Goal: Information Seeking & Learning: Check status

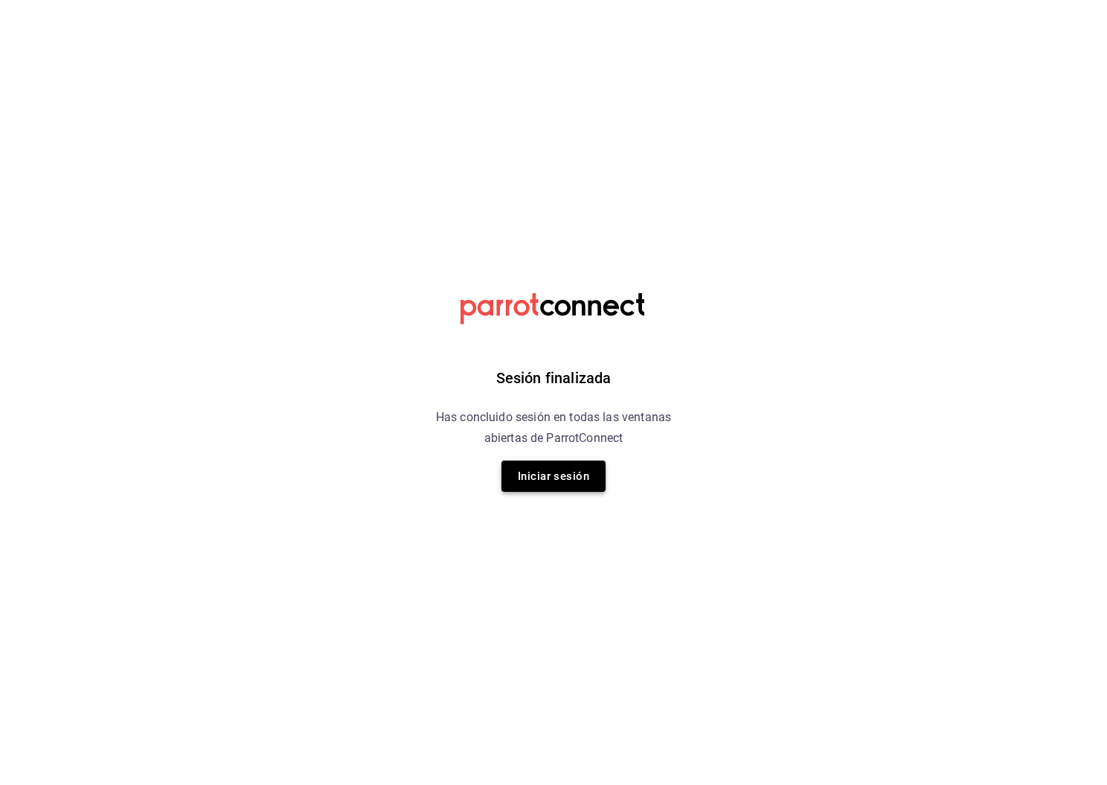
click at [533, 484] on button "Iniciar sesión" at bounding box center [553, 476] width 104 height 31
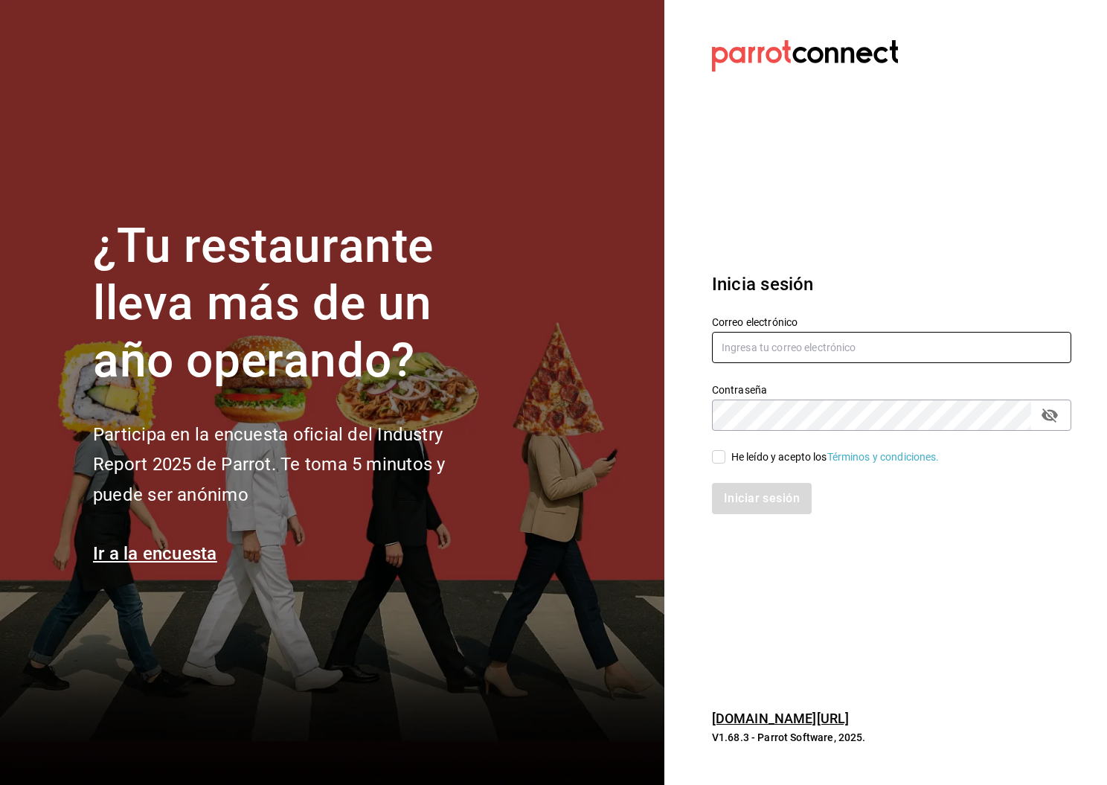
type input "analilia@mendl.mx"
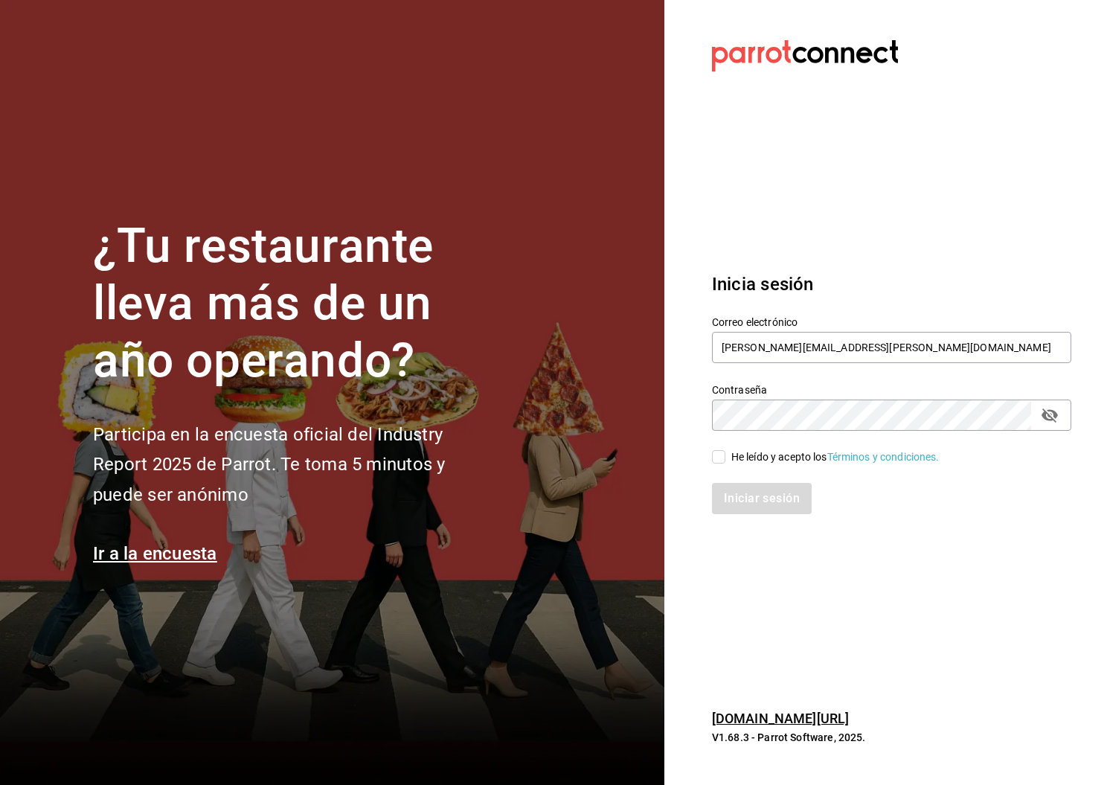
click at [721, 459] on input "He leído y acepto los Términos y condiciones." at bounding box center [718, 456] width 13 height 13
checkbox input "true"
click at [764, 499] on button "Iniciar sesión" at bounding box center [762, 498] width 101 height 31
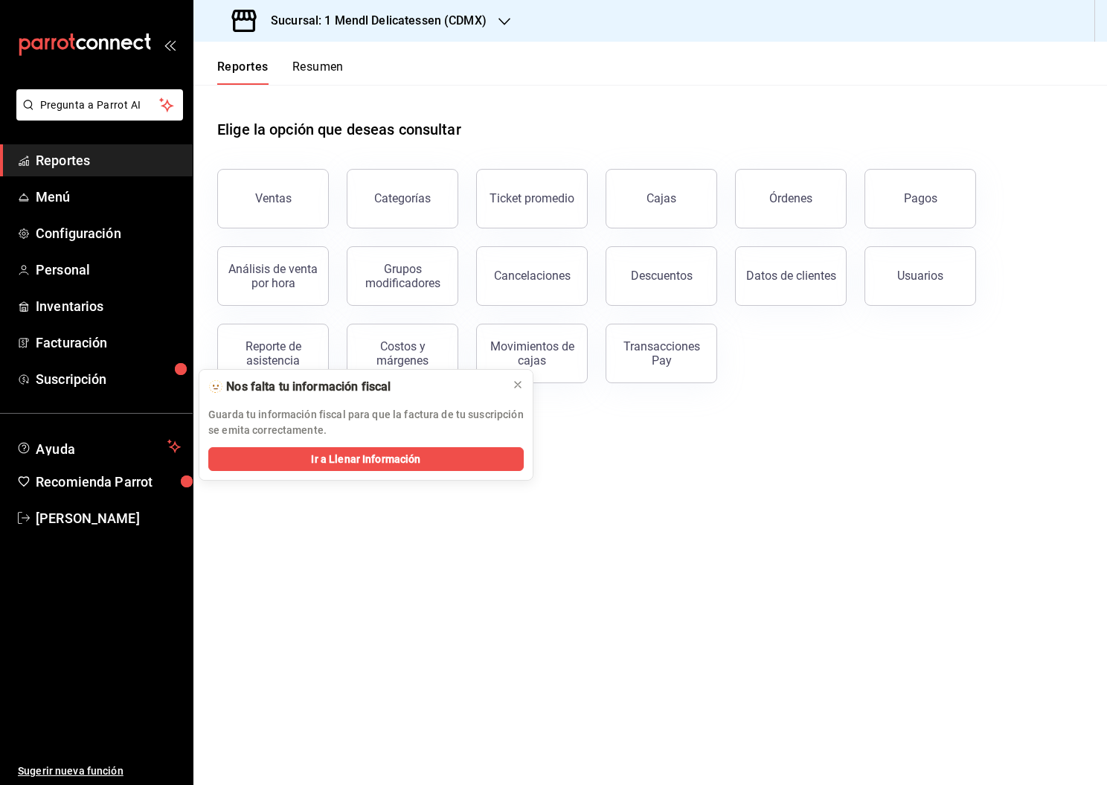
click at [661, 216] on button "Cajas" at bounding box center [662, 199] width 112 height 60
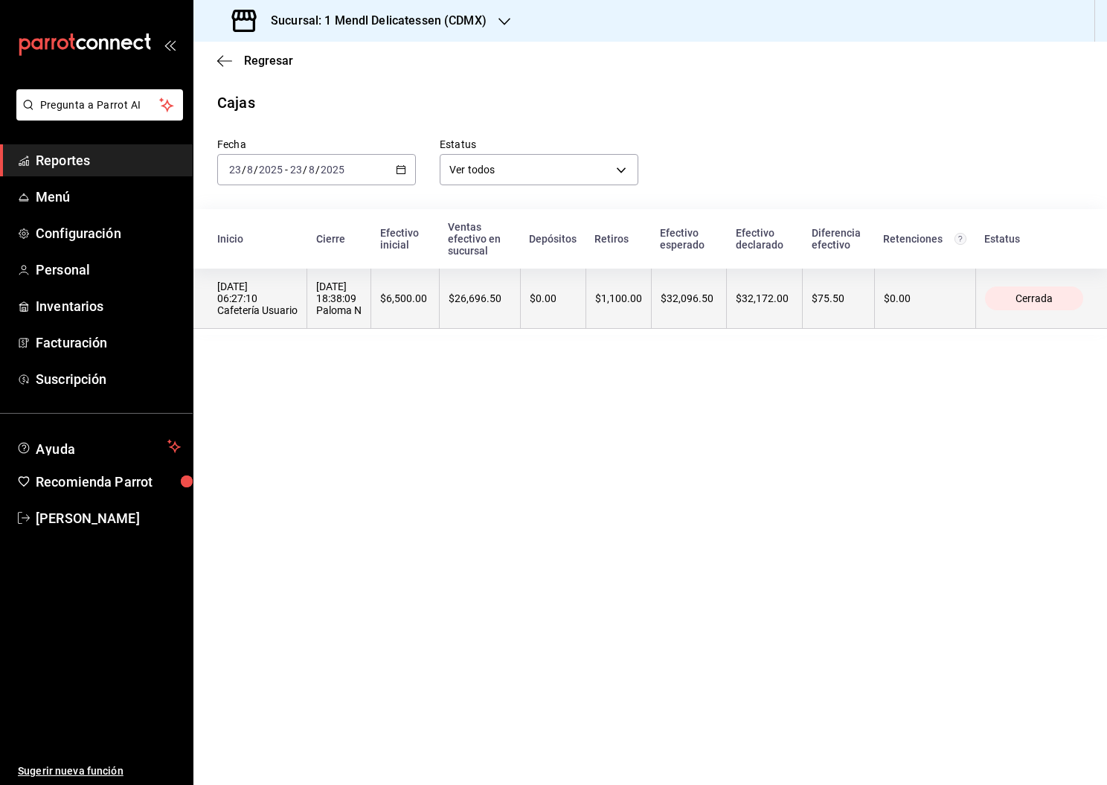
click at [735, 298] on th "$32,172.00" at bounding box center [765, 299] width 76 height 60
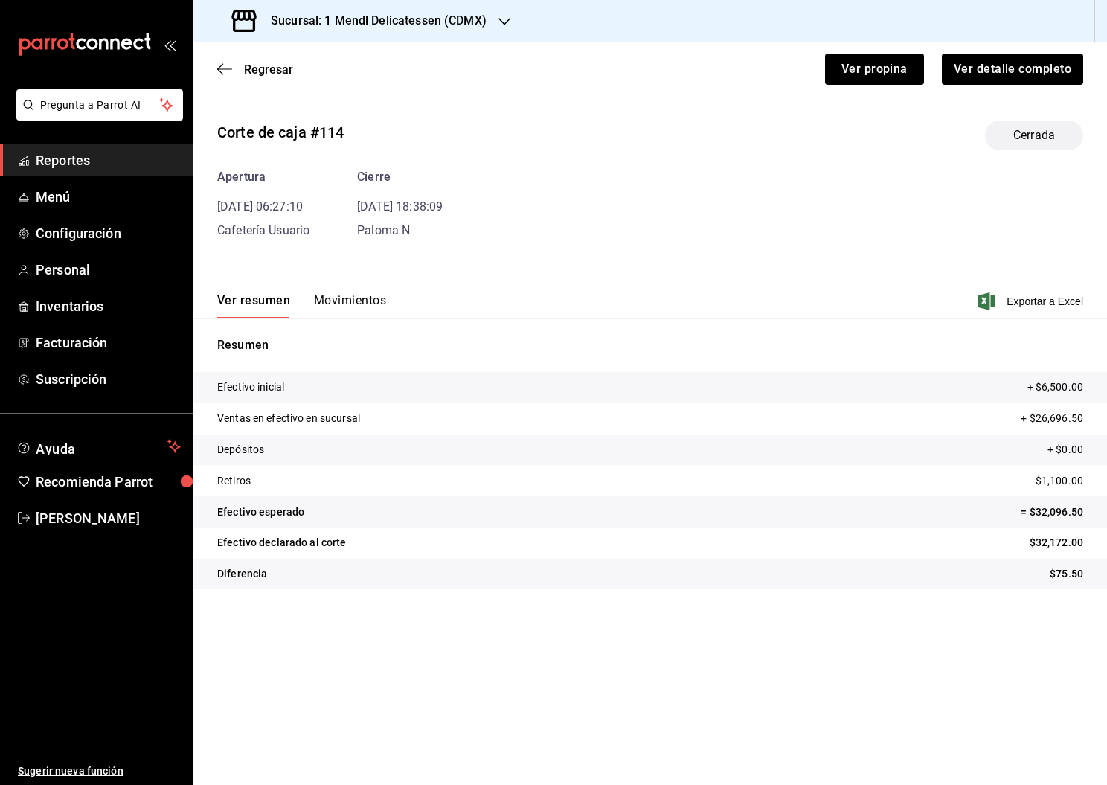
click at [358, 300] on button "Movimientos" at bounding box center [350, 305] width 72 height 25
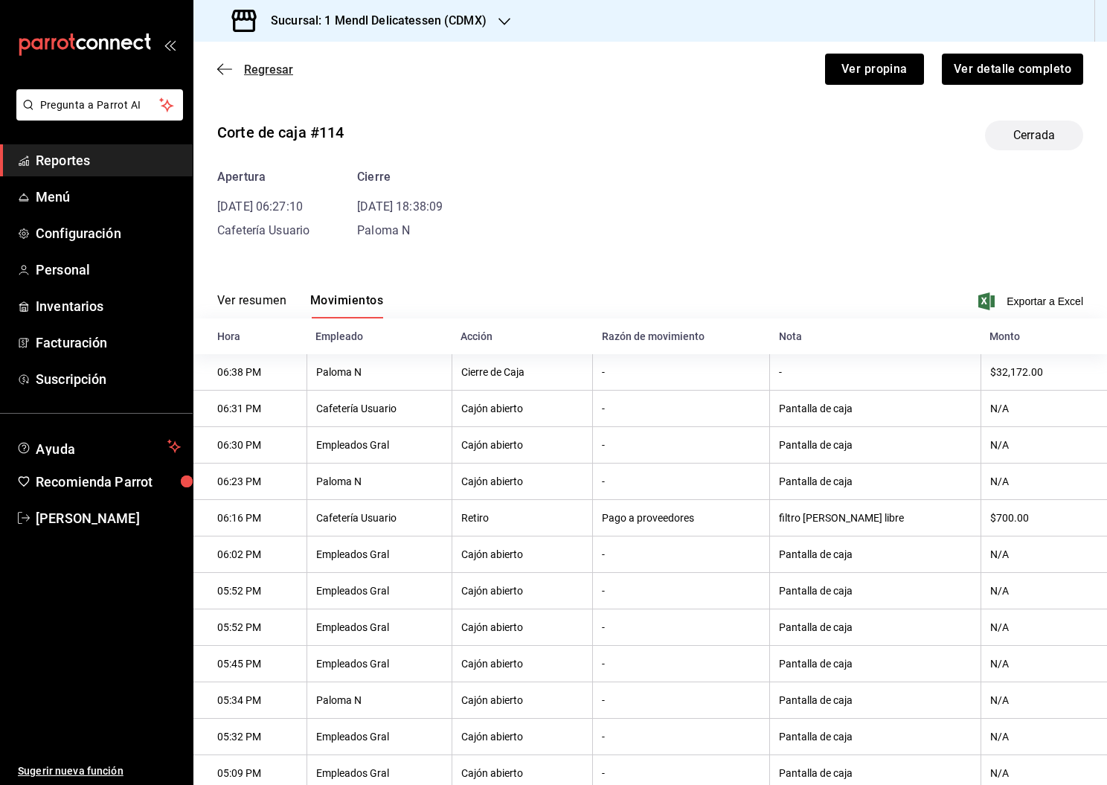
click at [268, 74] on span "Regresar" at bounding box center [268, 69] width 49 height 14
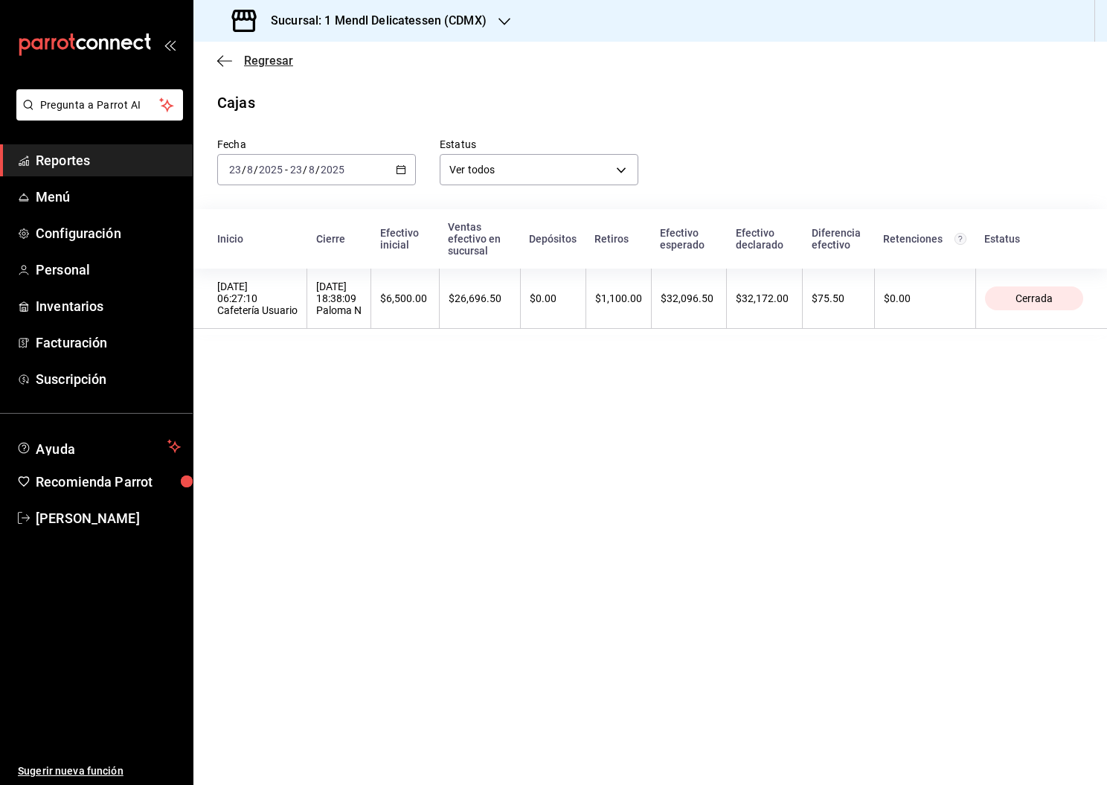
click at [263, 57] on span "Regresar" at bounding box center [268, 61] width 49 height 14
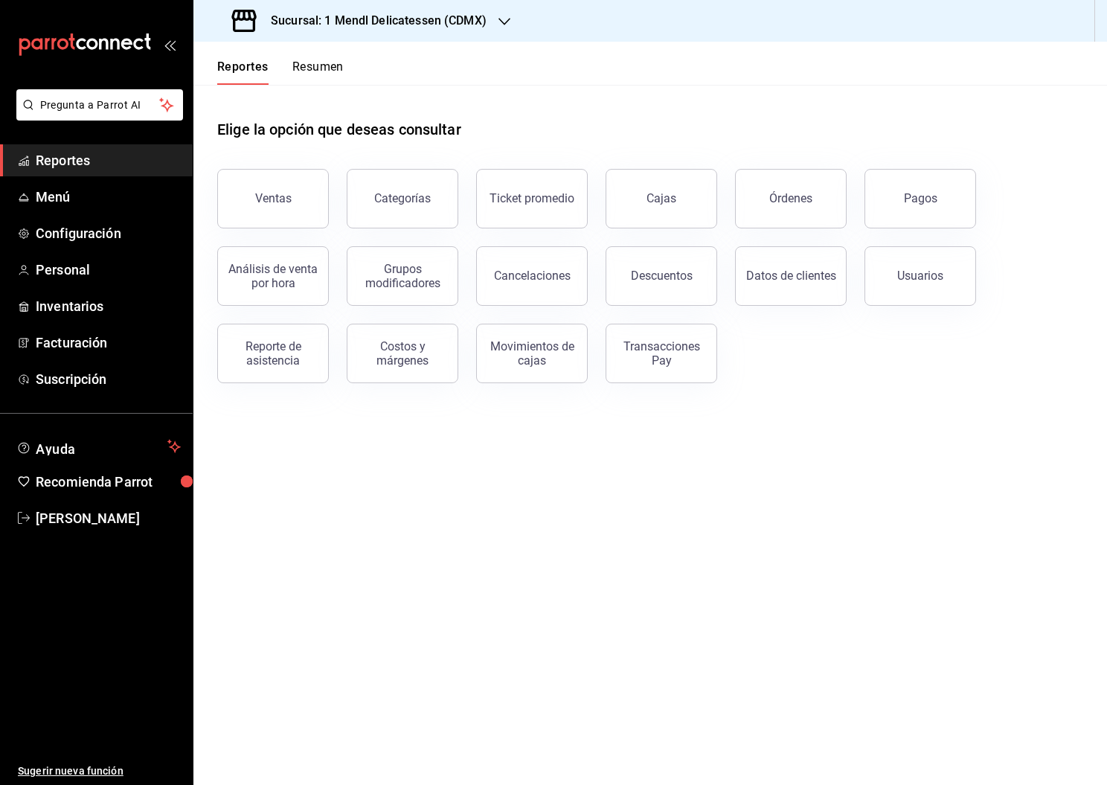
click at [900, 219] on button "Pagos" at bounding box center [920, 199] width 112 height 60
